Goal: Task Accomplishment & Management: Use online tool/utility

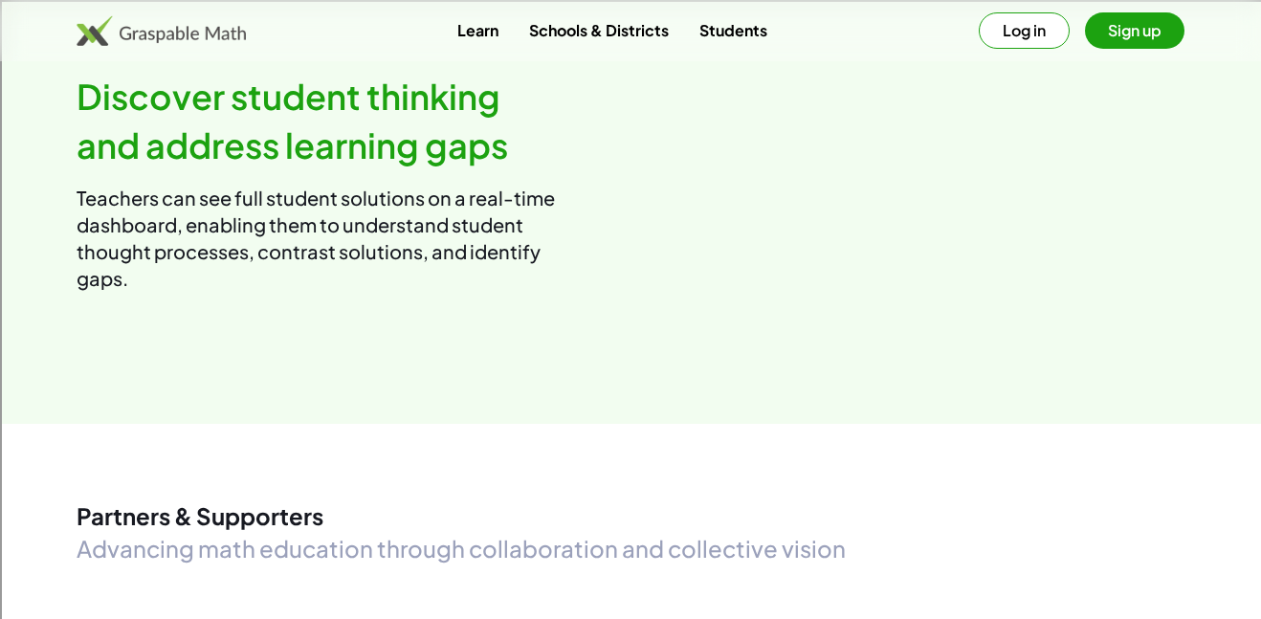
scroll to position [2289, 0]
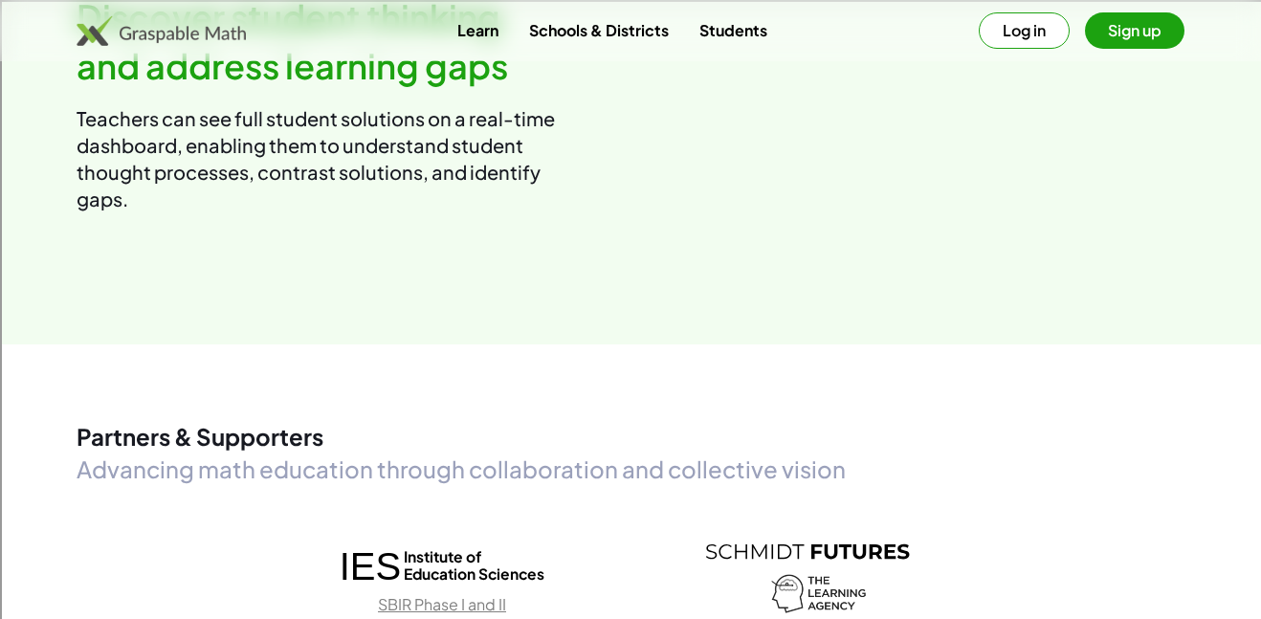
click at [584, 19] on link "Schools & Districts" at bounding box center [599, 29] width 170 height 35
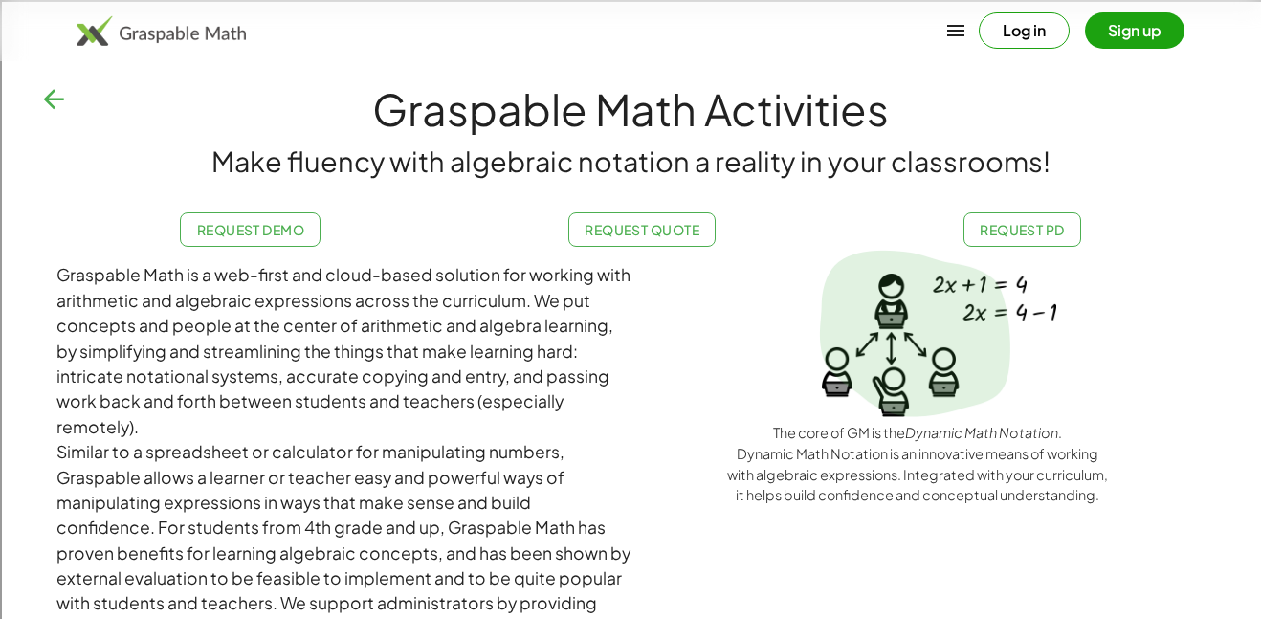
click at [128, 25] on img at bounding box center [161, 30] width 169 height 31
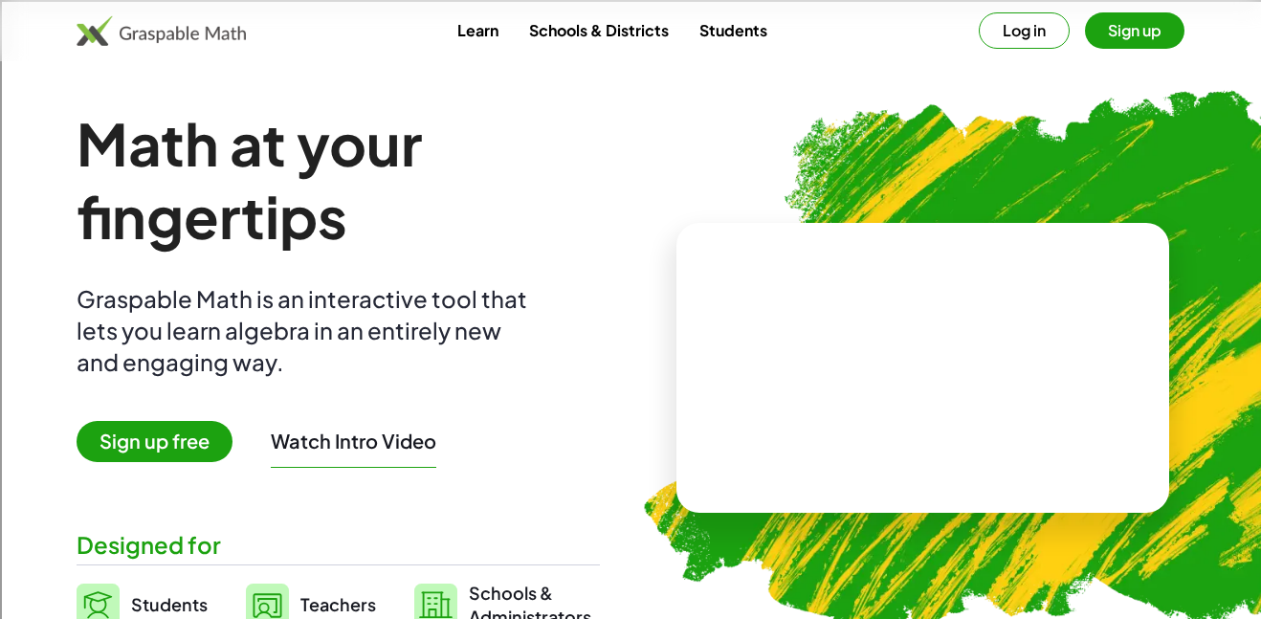
scroll to position [123, 0]
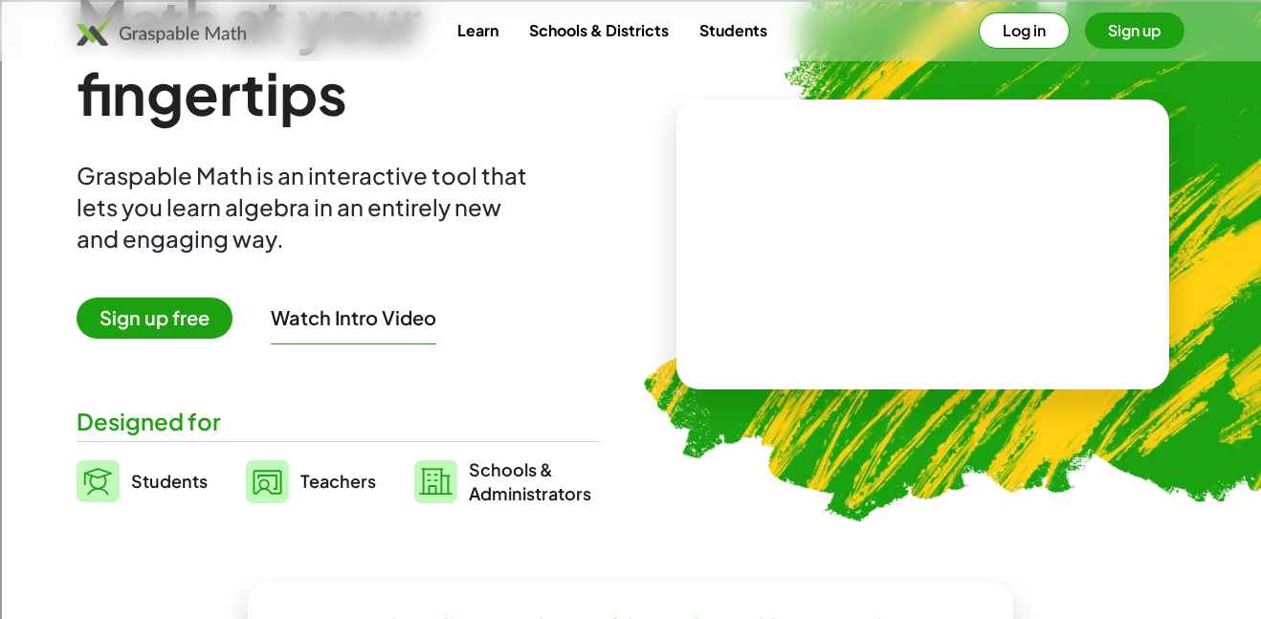
click at [859, 248] on video at bounding box center [923, 245] width 287 height 144
click at [895, 238] on div at bounding box center [927, 225] width 168 height 71
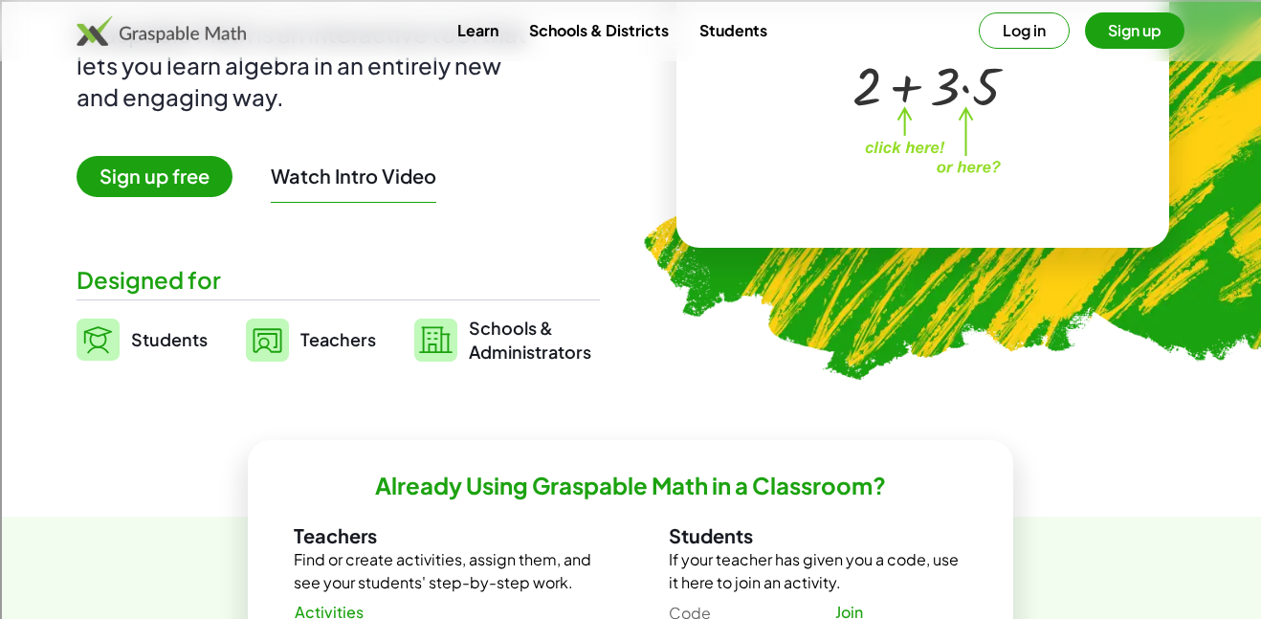
scroll to position [299, 0]
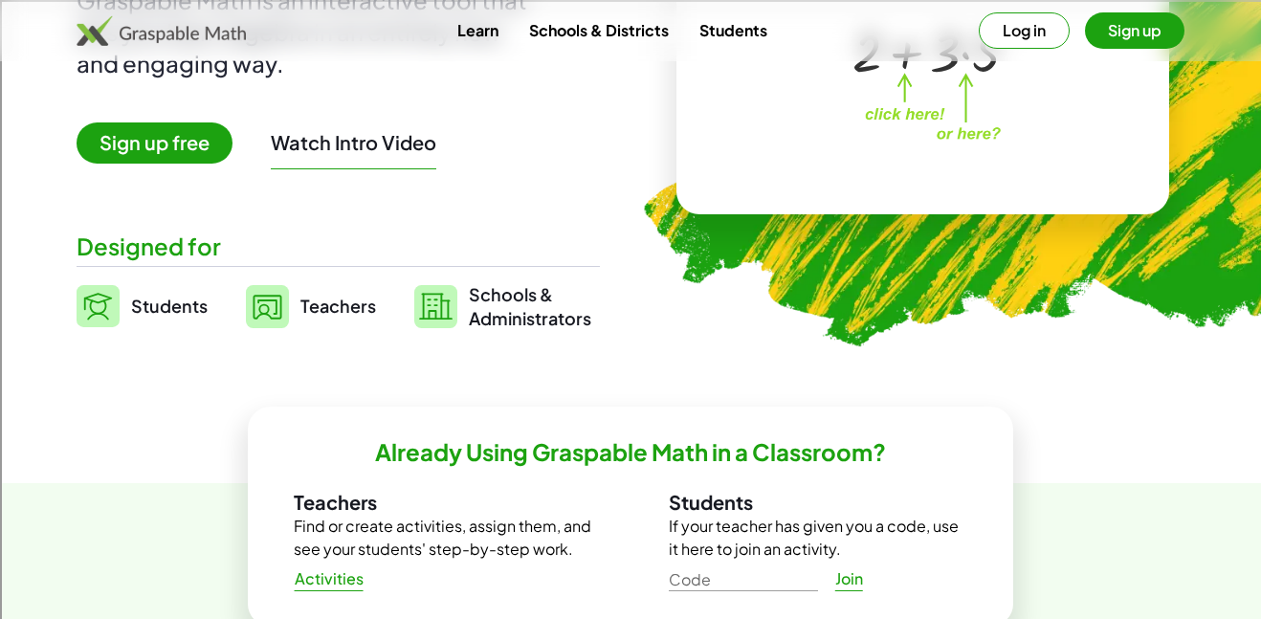
click at [301, 307] on span "Teachers" at bounding box center [338, 306] width 76 height 22
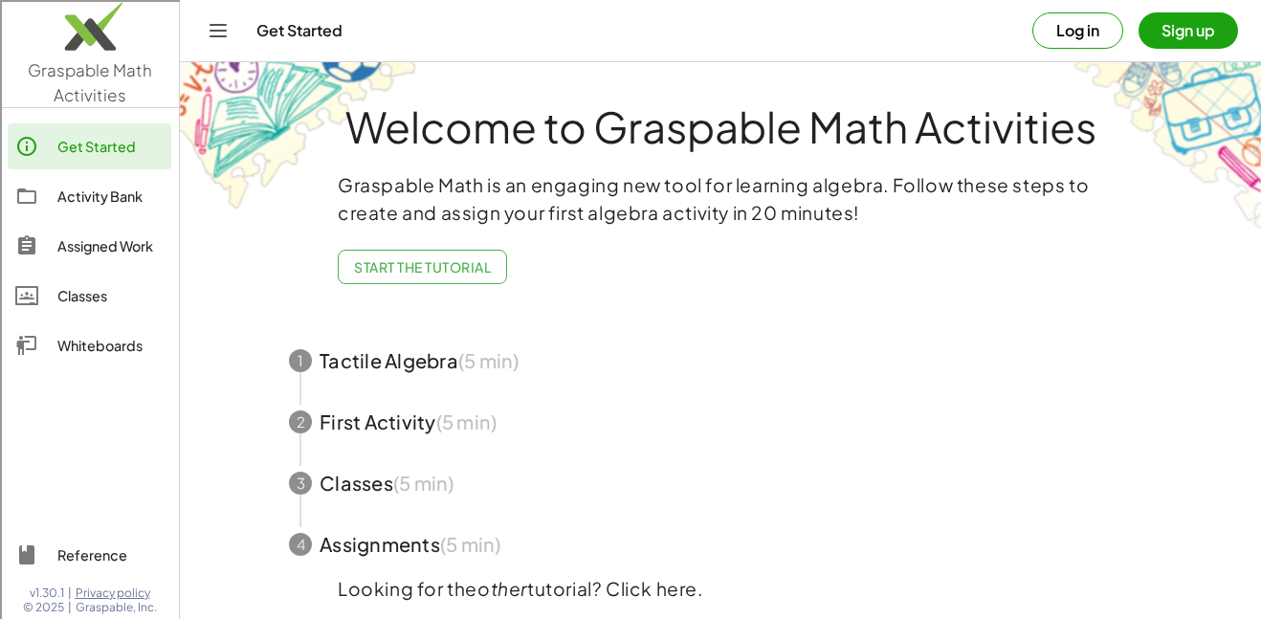
click at [120, 347] on div "Whiteboards" at bounding box center [110, 345] width 106 height 23
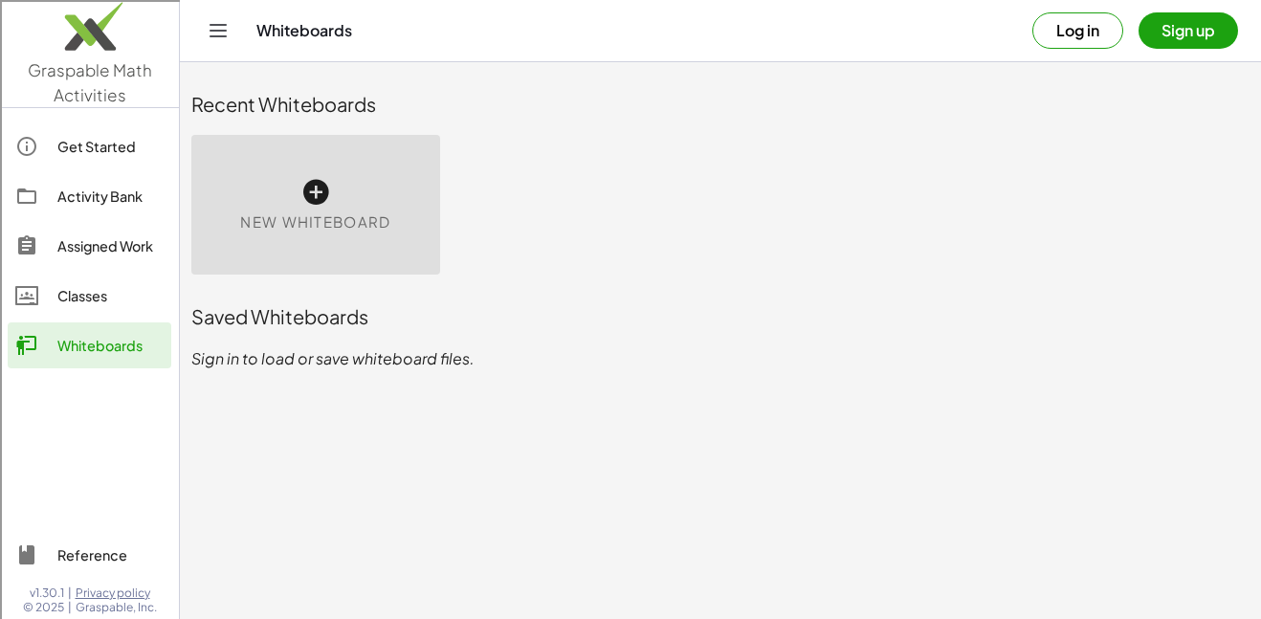
click at [309, 201] on icon at bounding box center [315, 192] width 31 height 31
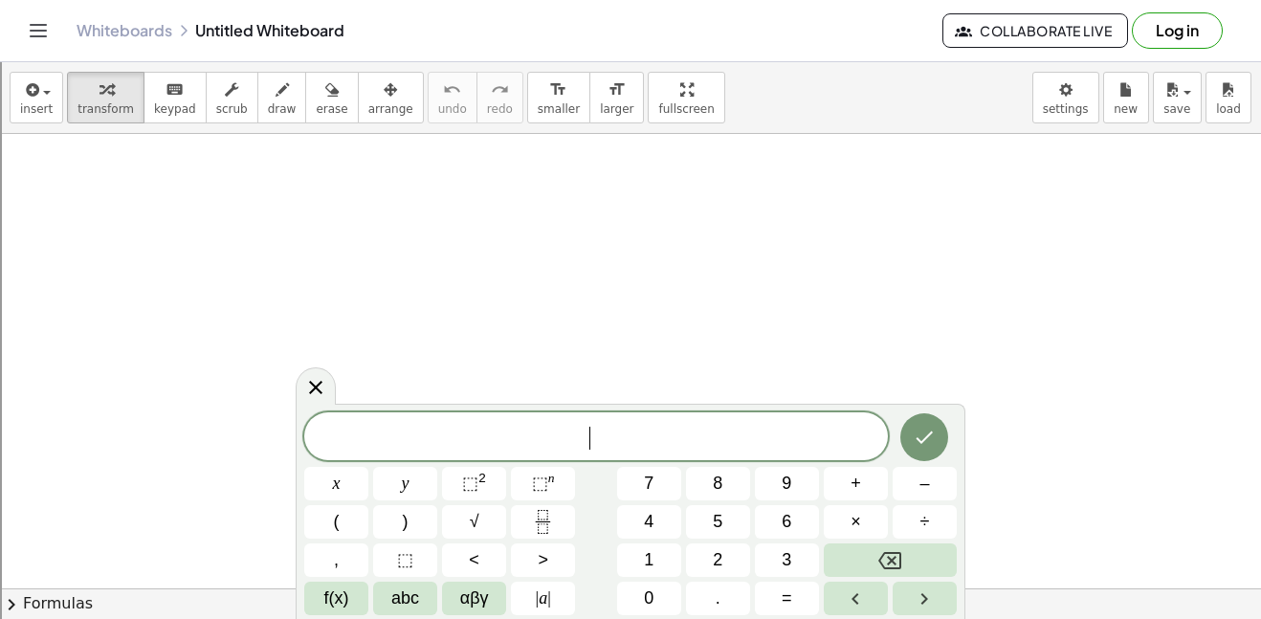
scroll to position [1, 0]
